Goal: Check status: Check status

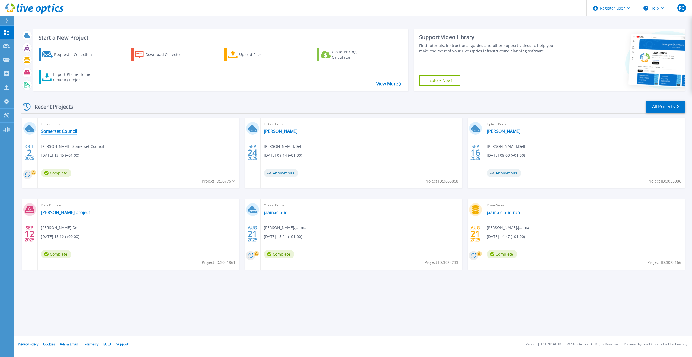
click at [70, 130] on link "Somerset Council" at bounding box center [59, 130] width 36 height 5
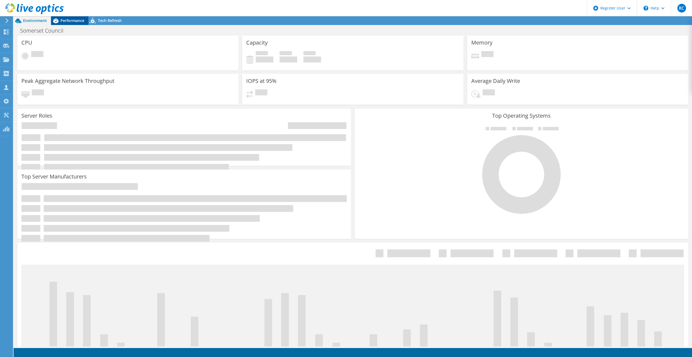
click at [69, 21] on span "Performance" at bounding box center [73, 20] width 24 height 5
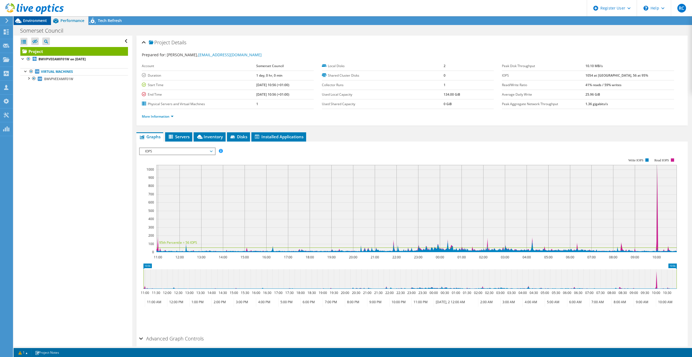
click at [29, 21] on span "Environment" at bounding box center [35, 20] width 24 height 5
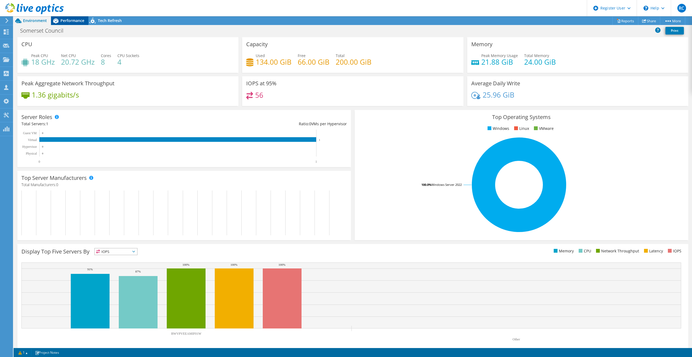
click at [68, 21] on span "Performance" at bounding box center [73, 20] width 24 height 5
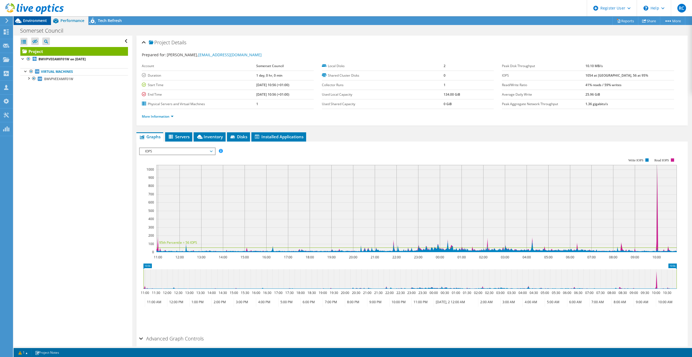
click at [30, 22] on span "Environment" at bounding box center [35, 20] width 24 height 5
